Goal: Navigation & Orientation: Find specific page/section

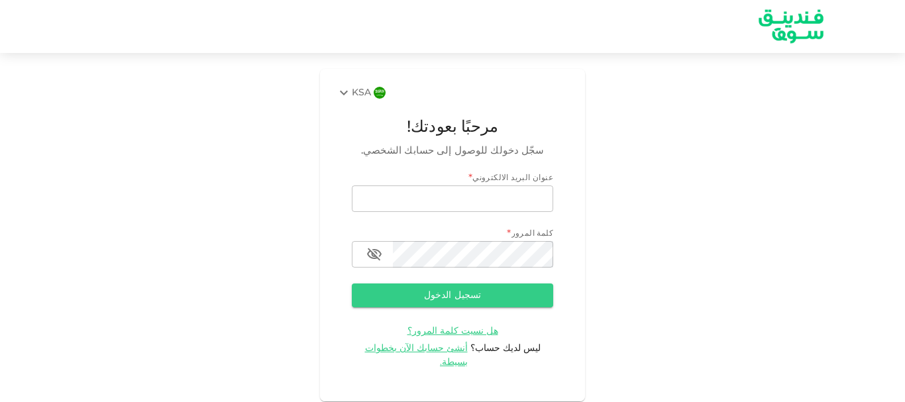
type input "[EMAIL_ADDRESS][DOMAIN_NAME]"
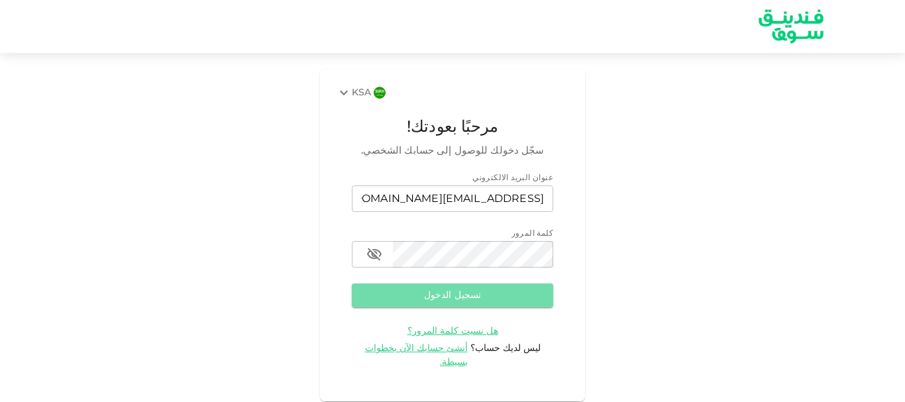
click at [441, 293] on button "تسجيل الدخول" at bounding box center [452, 296] width 201 height 24
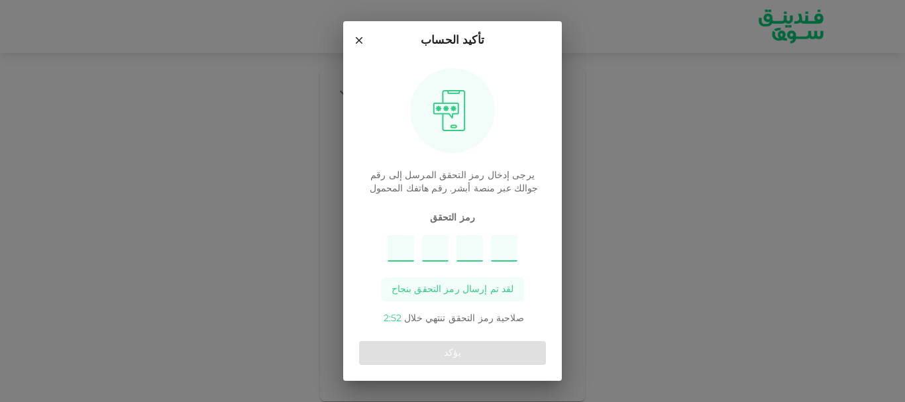
type input "2"
type input "3"
type input "4"
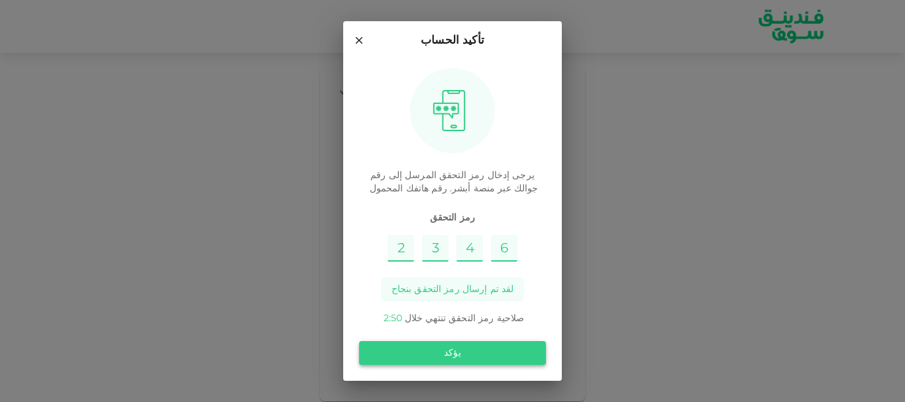
type input "6"
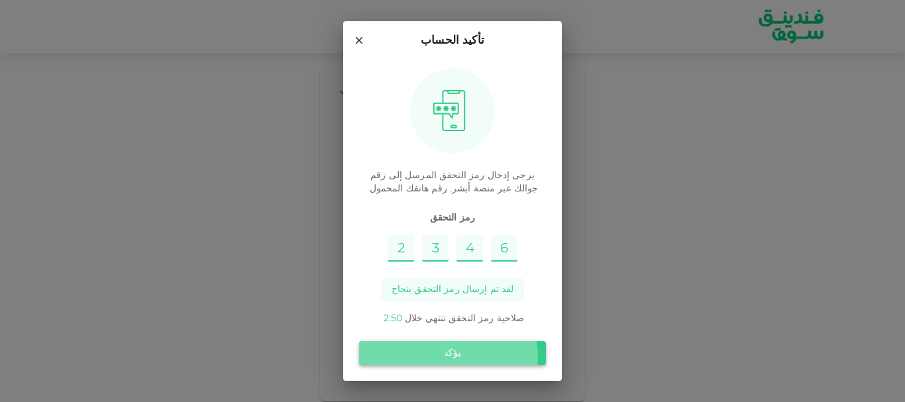
click at [455, 357] on button "يؤكد" at bounding box center [452, 353] width 187 height 24
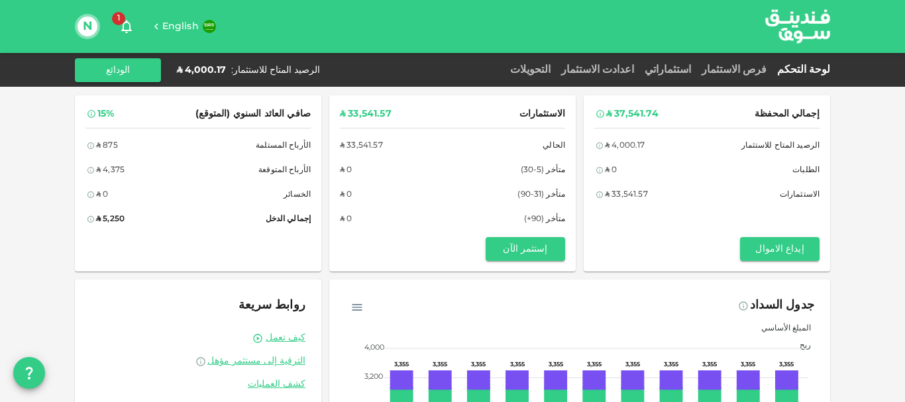
click at [748, 64] on div "فرص الاستثمار" at bounding box center [735, 70] width 76 height 16
click at [747, 68] on link "فرص الاستثمار" at bounding box center [735, 70] width 76 height 10
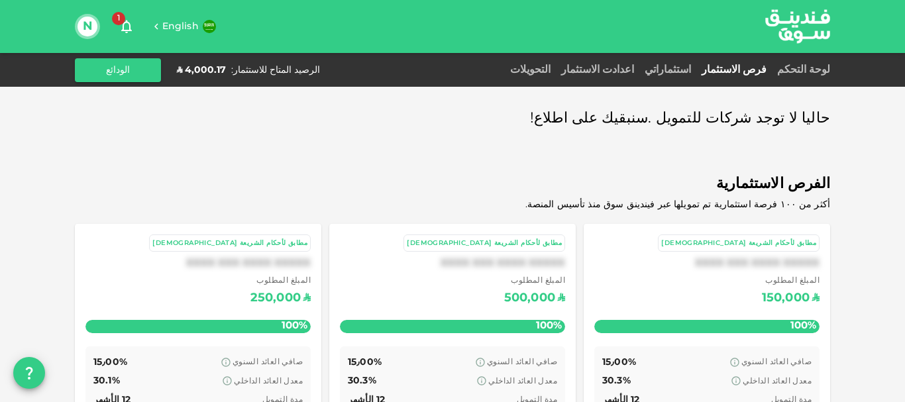
click at [690, 66] on div "استثماراتي" at bounding box center [668, 70] width 57 height 16
click at [693, 68] on link "استثماراتي" at bounding box center [668, 70] width 57 height 10
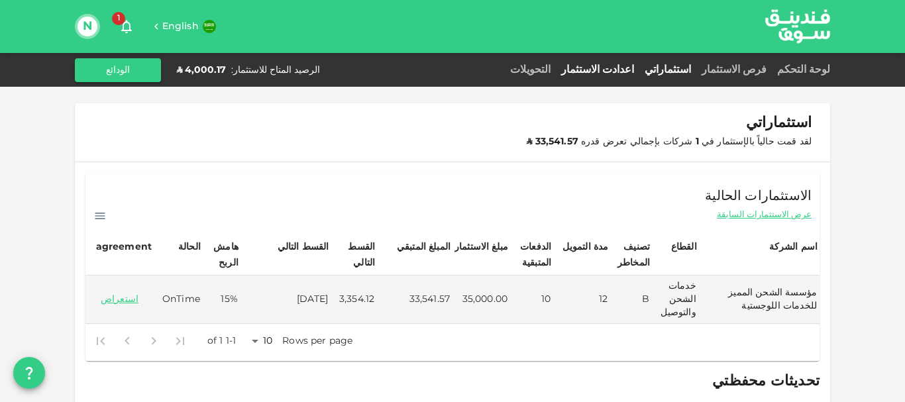
click at [631, 66] on link "اعدادت الاستثمار" at bounding box center [598, 70] width 84 height 10
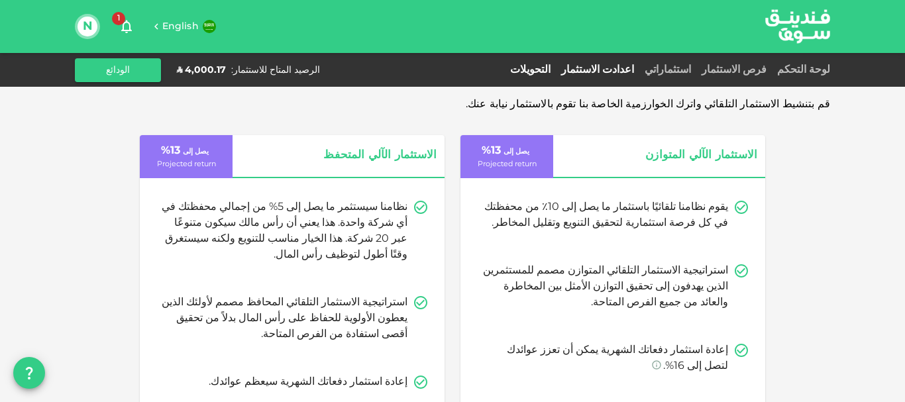
click at [556, 70] on link "التحويلات" at bounding box center [530, 70] width 51 height 10
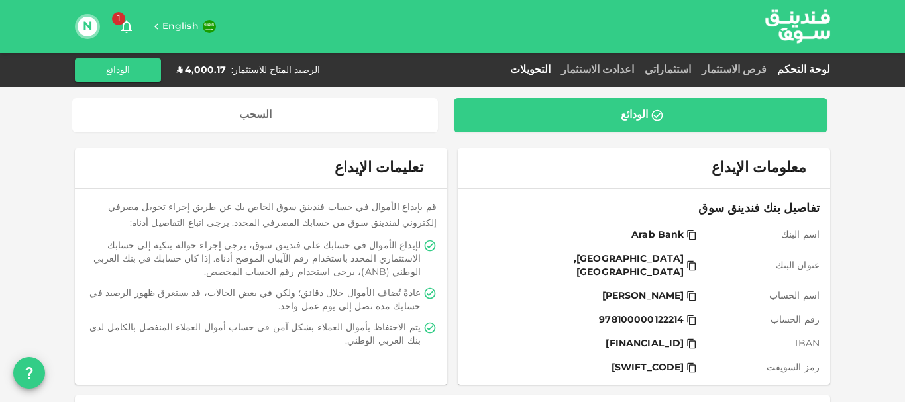
click at [798, 68] on link "لوحة التحكم" at bounding box center [801, 70] width 58 height 10
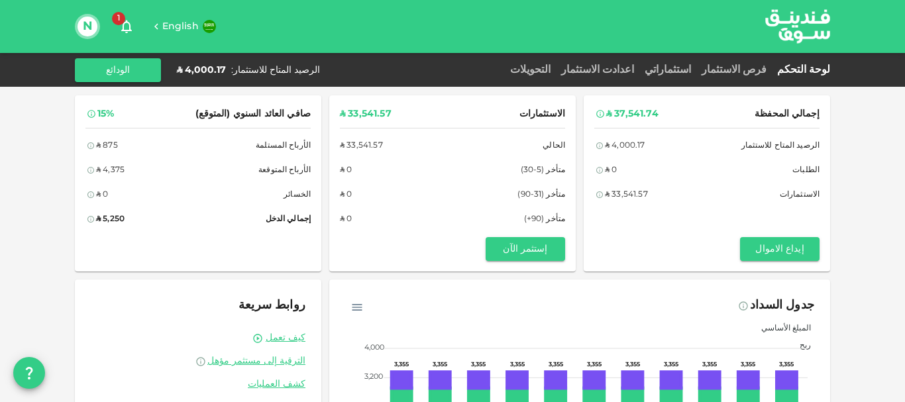
click at [127, 24] on icon "button" at bounding box center [127, 27] width 16 height 16
